Goal: Find contact information: Obtain details needed to contact an individual or organization

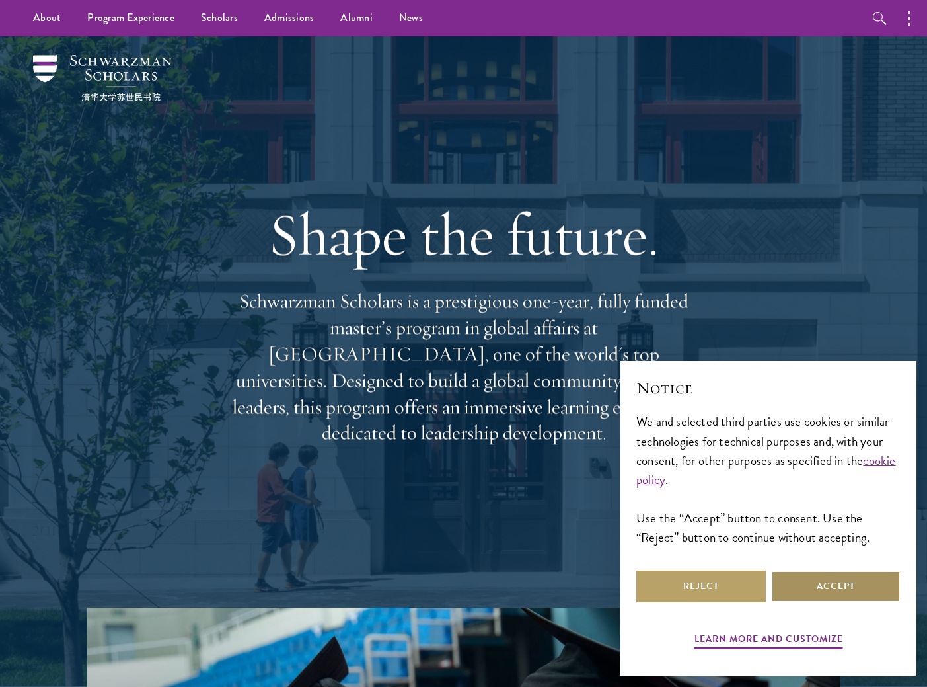
click at [797, 583] on button "Accept" at bounding box center [836, 586] width 130 height 32
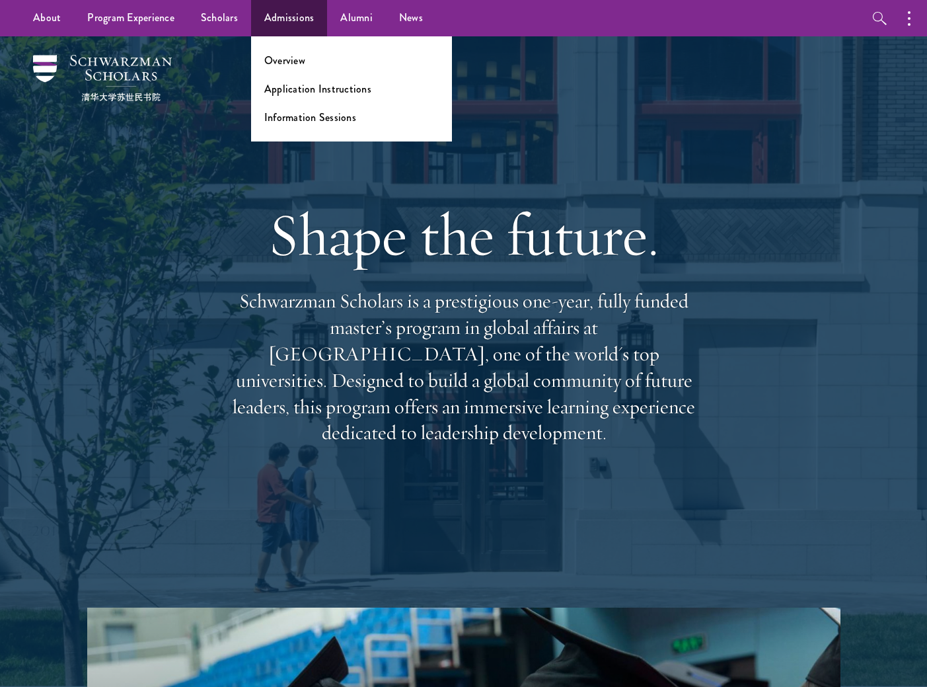
click at [294, 46] on ul "Overview Application Instructions Information Sessions" at bounding box center [351, 88] width 201 height 105
click at [287, 59] on link "Overview" at bounding box center [284, 60] width 41 height 15
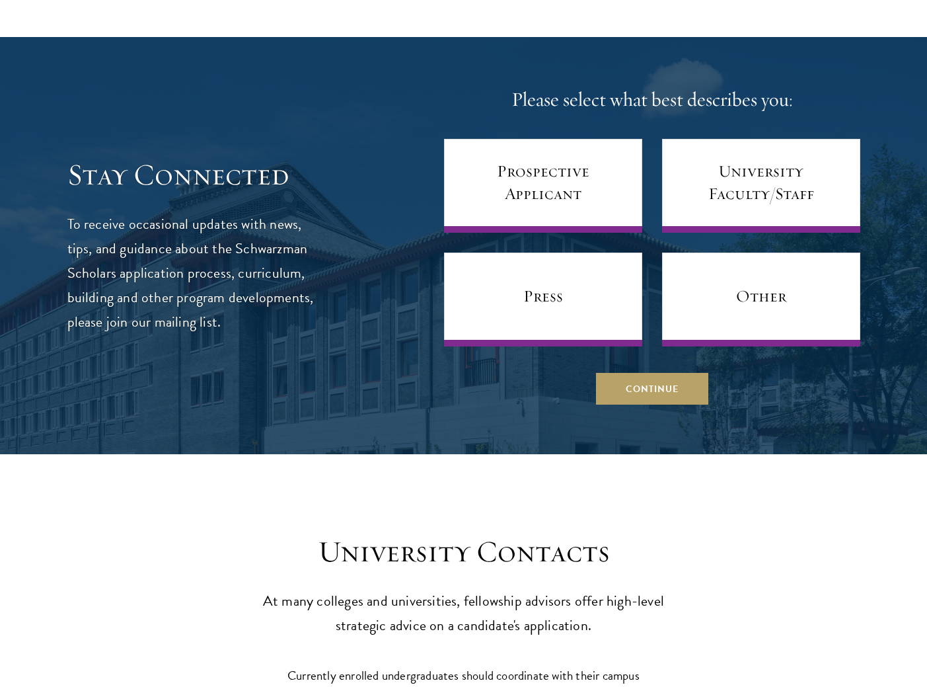
scroll to position [5221, 0]
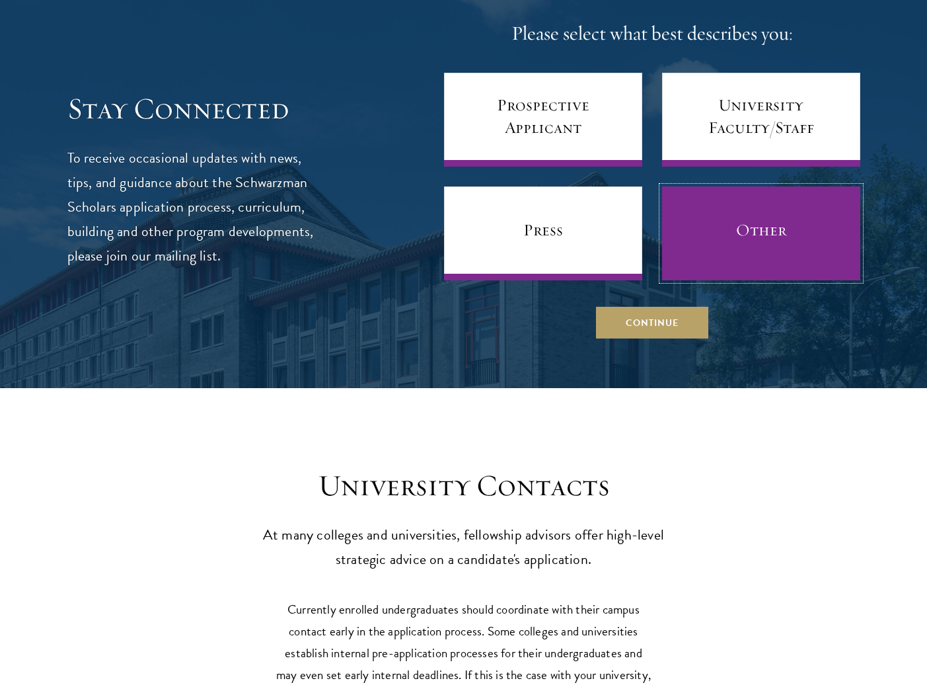
click at [773, 267] on link "Other" at bounding box center [761, 233] width 198 height 94
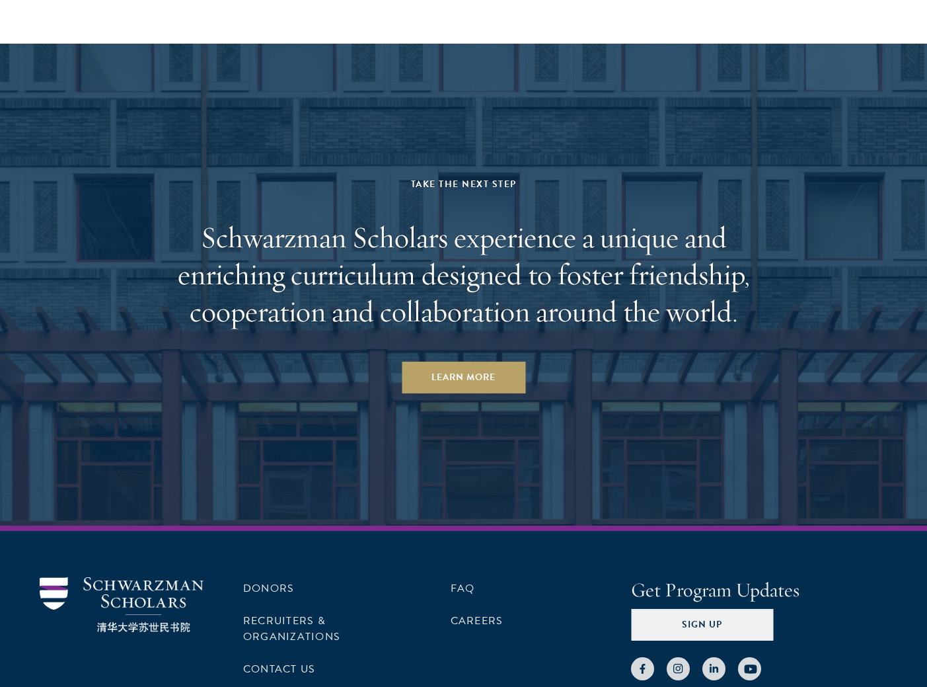
scroll to position [6364, 0]
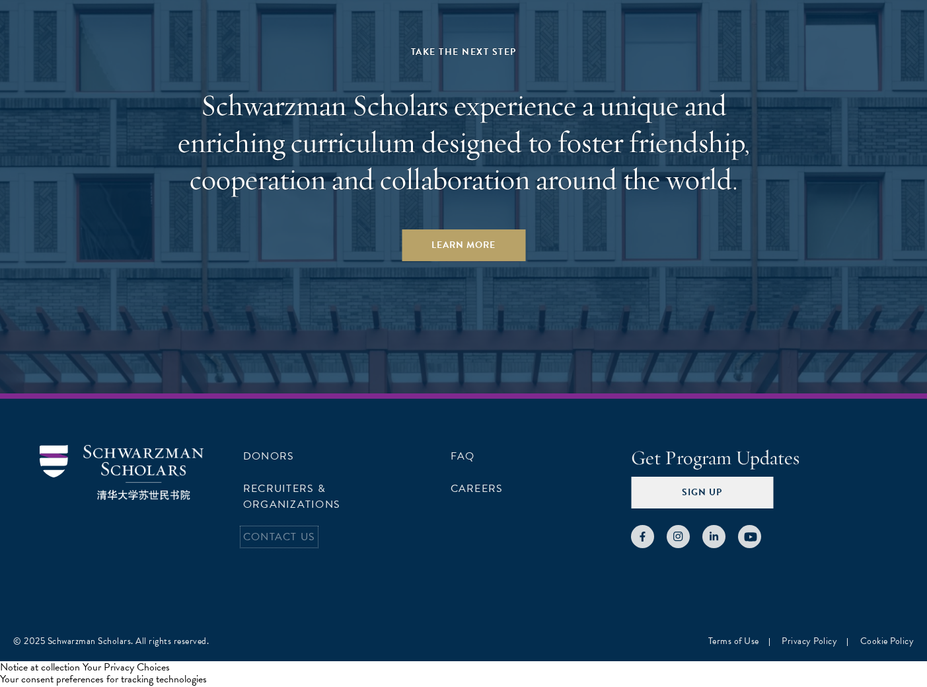
click at [298, 531] on link "Contact Us" at bounding box center [279, 537] width 72 height 16
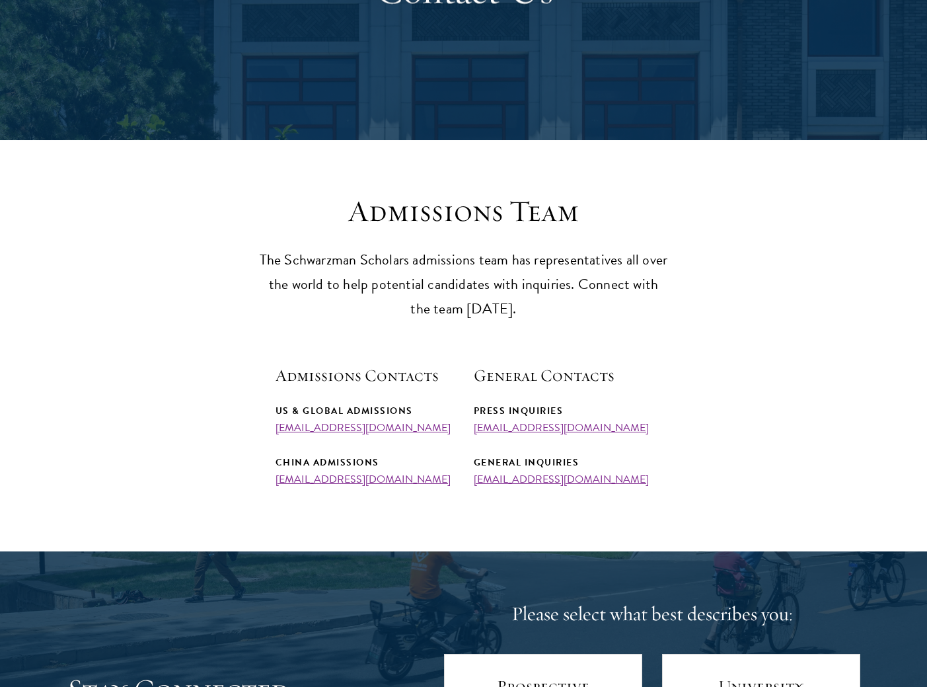
scroll to position [397, 0]
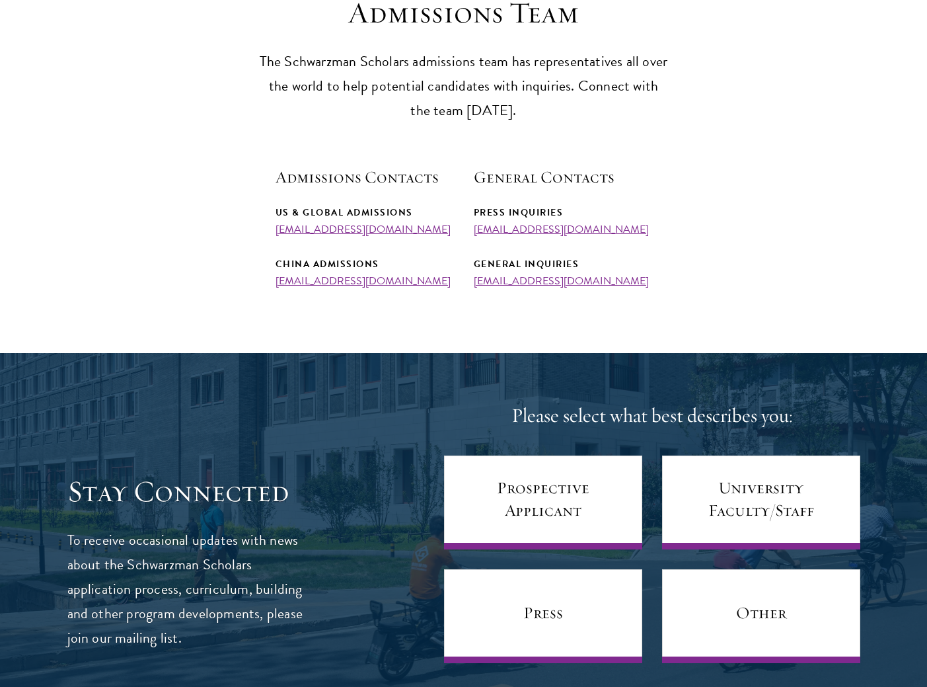
click at [843, 453] on div "Please select what best describes you: Prospective Applicant University Faculty…" at bounding box center [652, 561] width 416 height 319
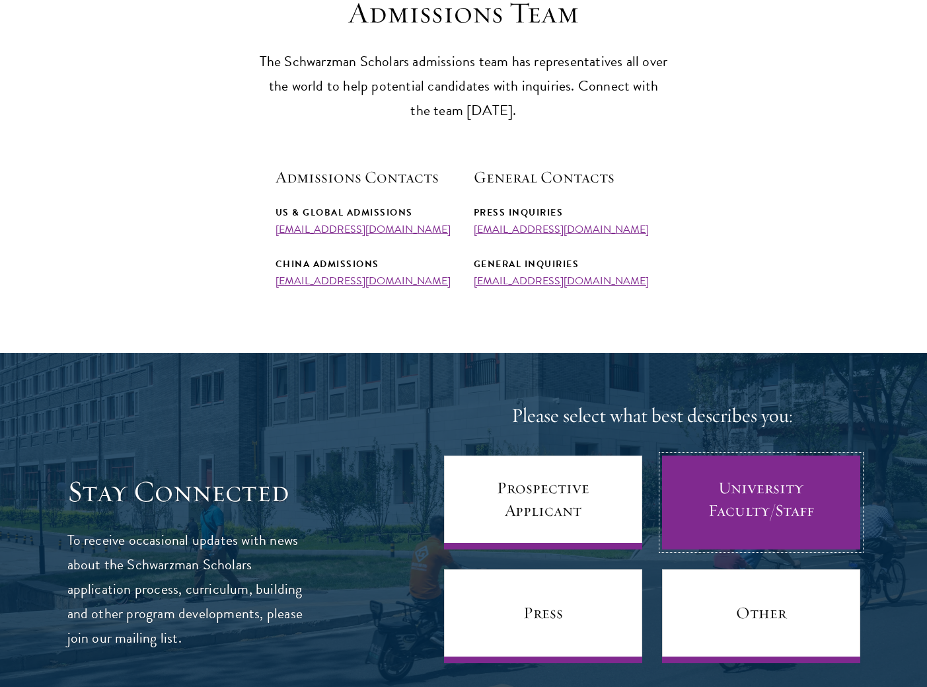
click at [831, 496] on link "University Faculty/Staff" at bounding box center [761, 502] width 198 height 94
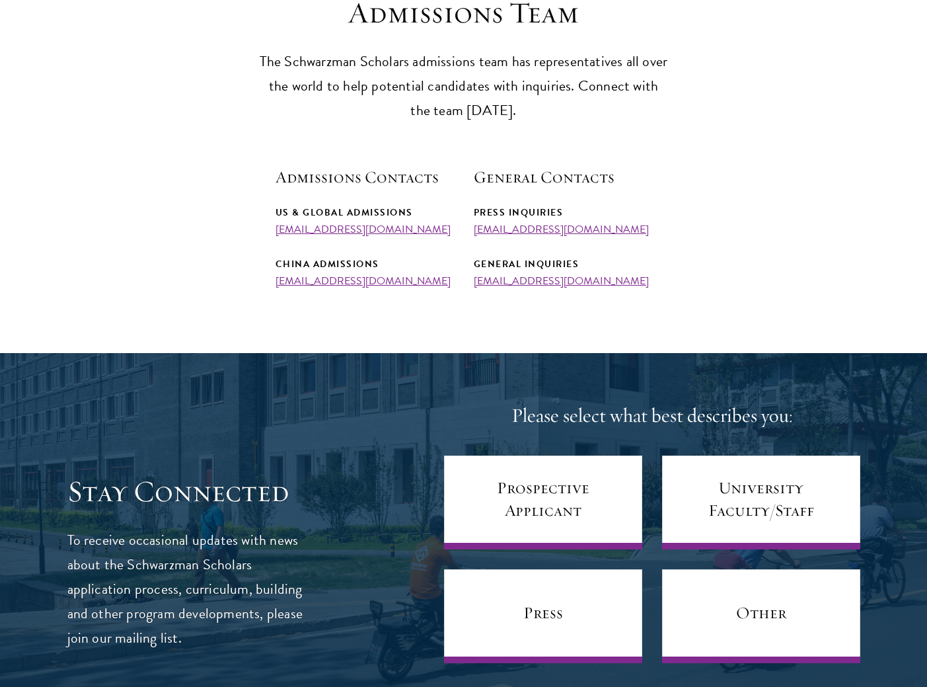
drag, startPoint x: 272, startPoint y: 230, endPoint x: 440, endPoint y: 233, distance: 167.9
click at [440, 233] on section "Admissions Team The Schwarzman Scholars admissions team has representatives all…" at bounding box center [463, 141] width 927 height 292
copy link "admissions@schwarzmanscholars.org"
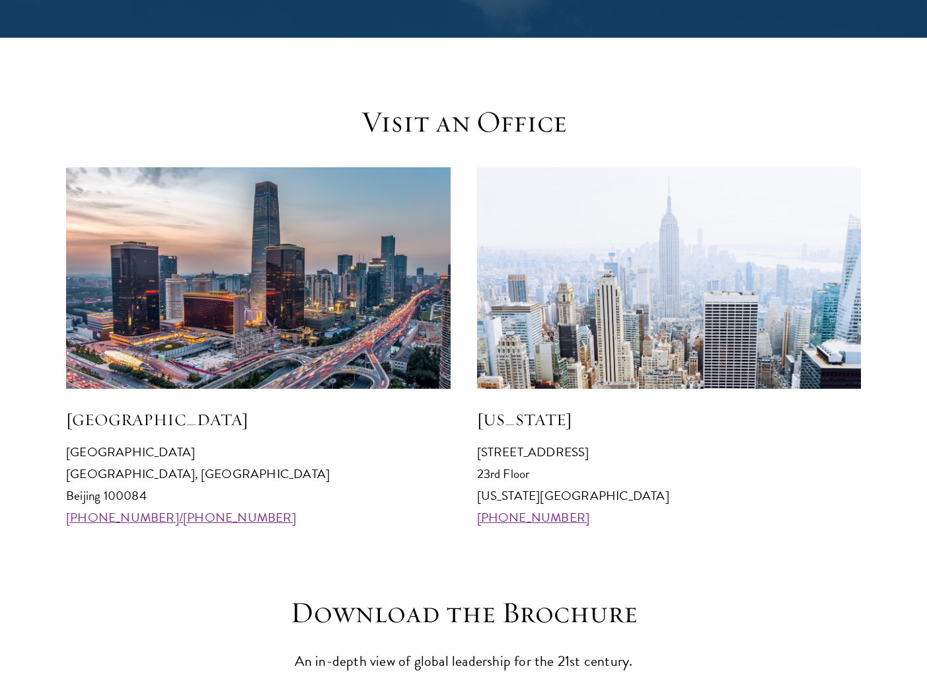
scroll to position [1196, 0]
